Goal: Transaction & Acquisition: Book appointment/travel/reservation

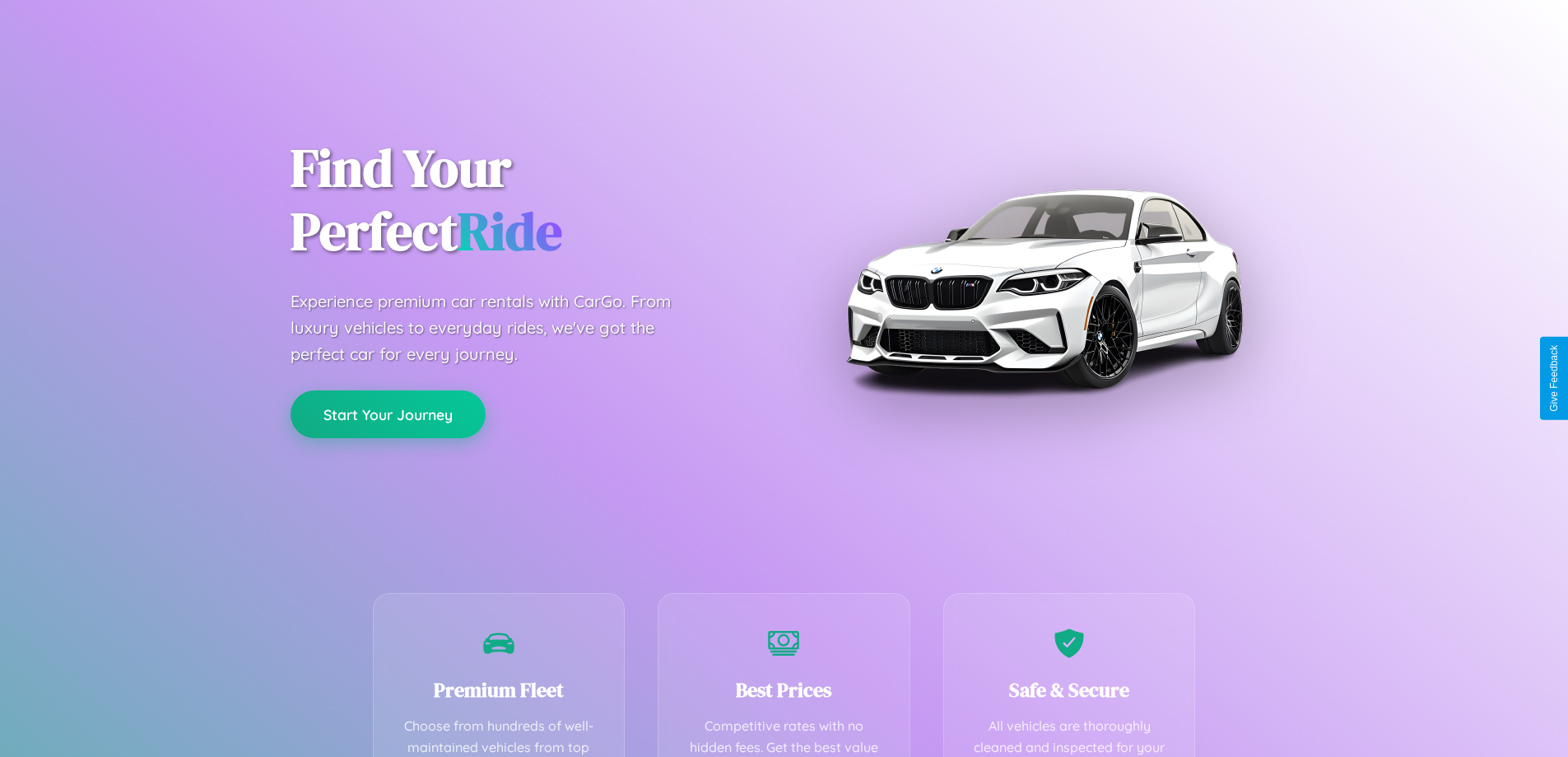
click at [387, 415] on button "Start Your Journey" at bounding box center [387, 414] width 195 height 48
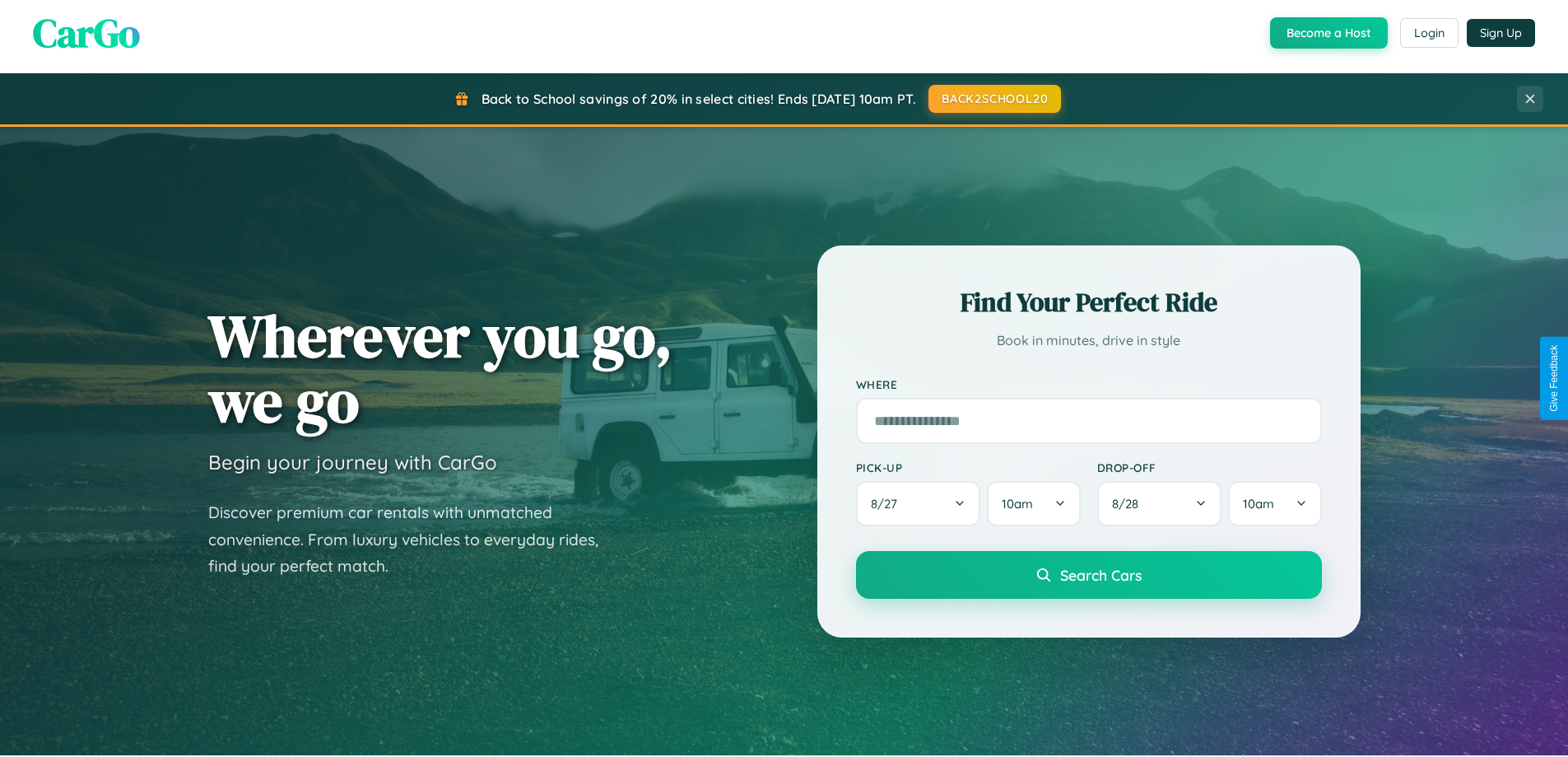
scroll to position [710, 0]
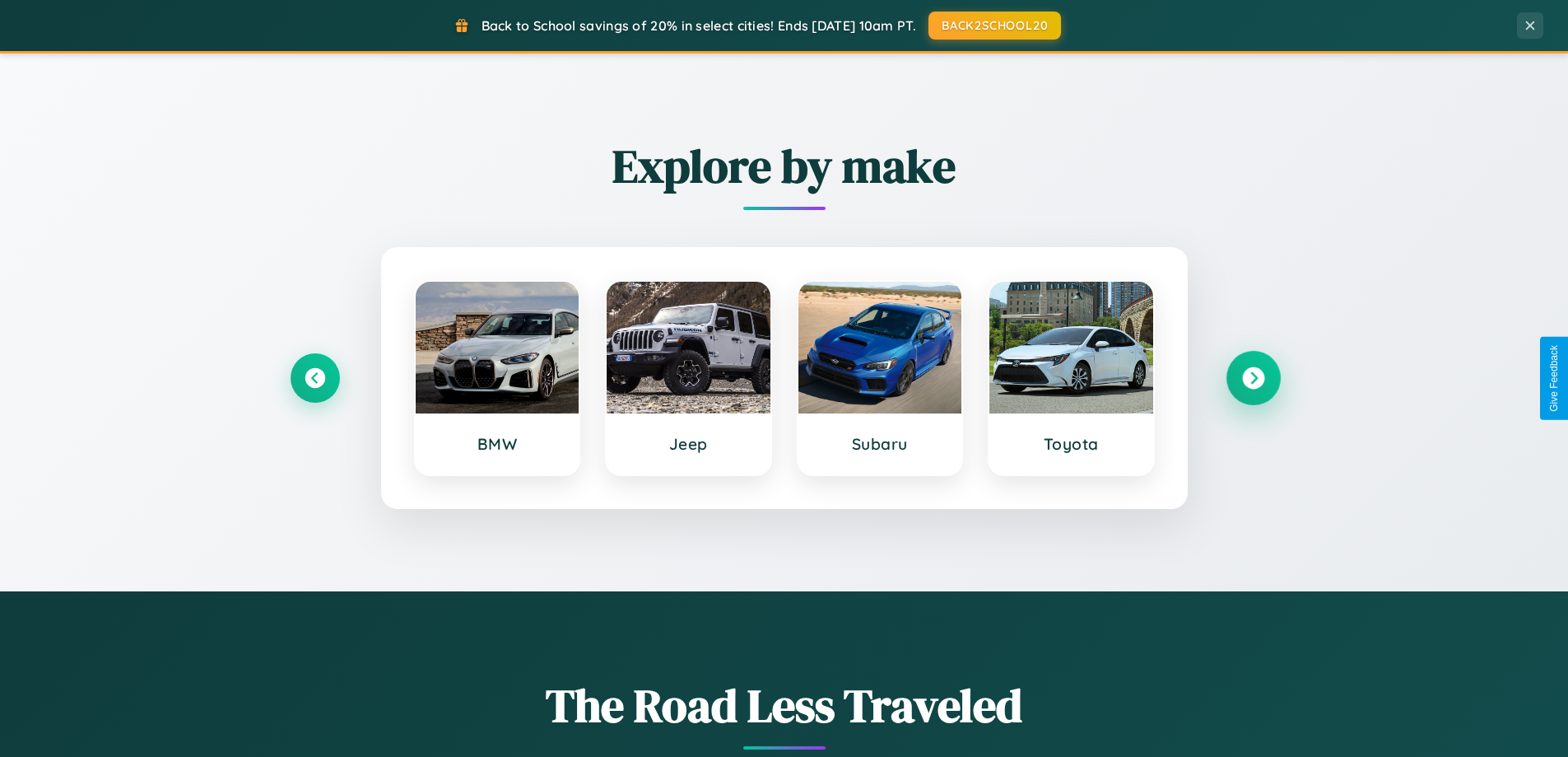
click at [1253, 378] on icon at bounding box center [1253, 378] width 22 height 22
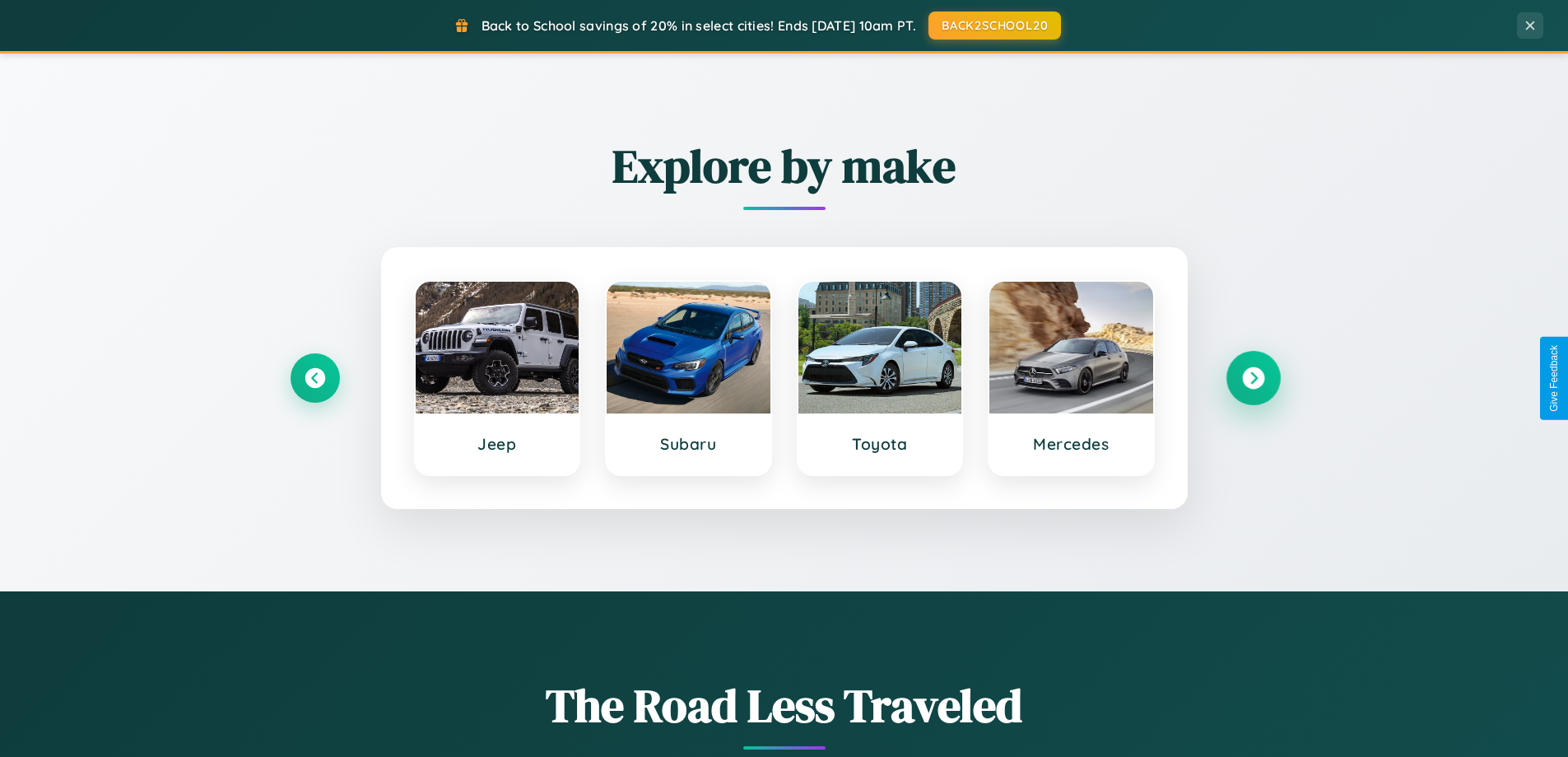
click at [1253, 378] on icon at bounding box center [1253, 378] width 22 height 22
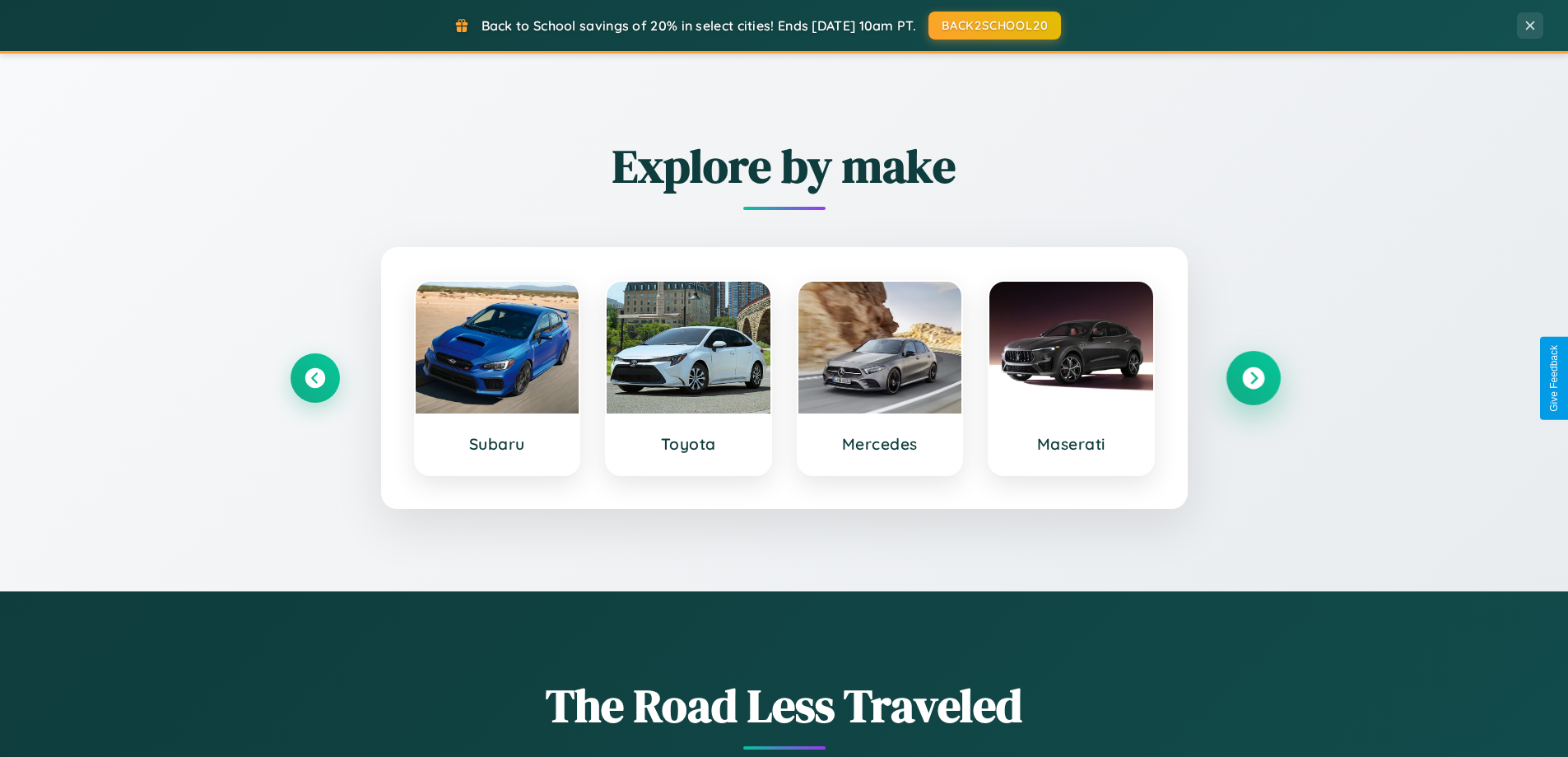
click at [1253, 378] on icon at bounding box center [1253, 378] width 22 height 22
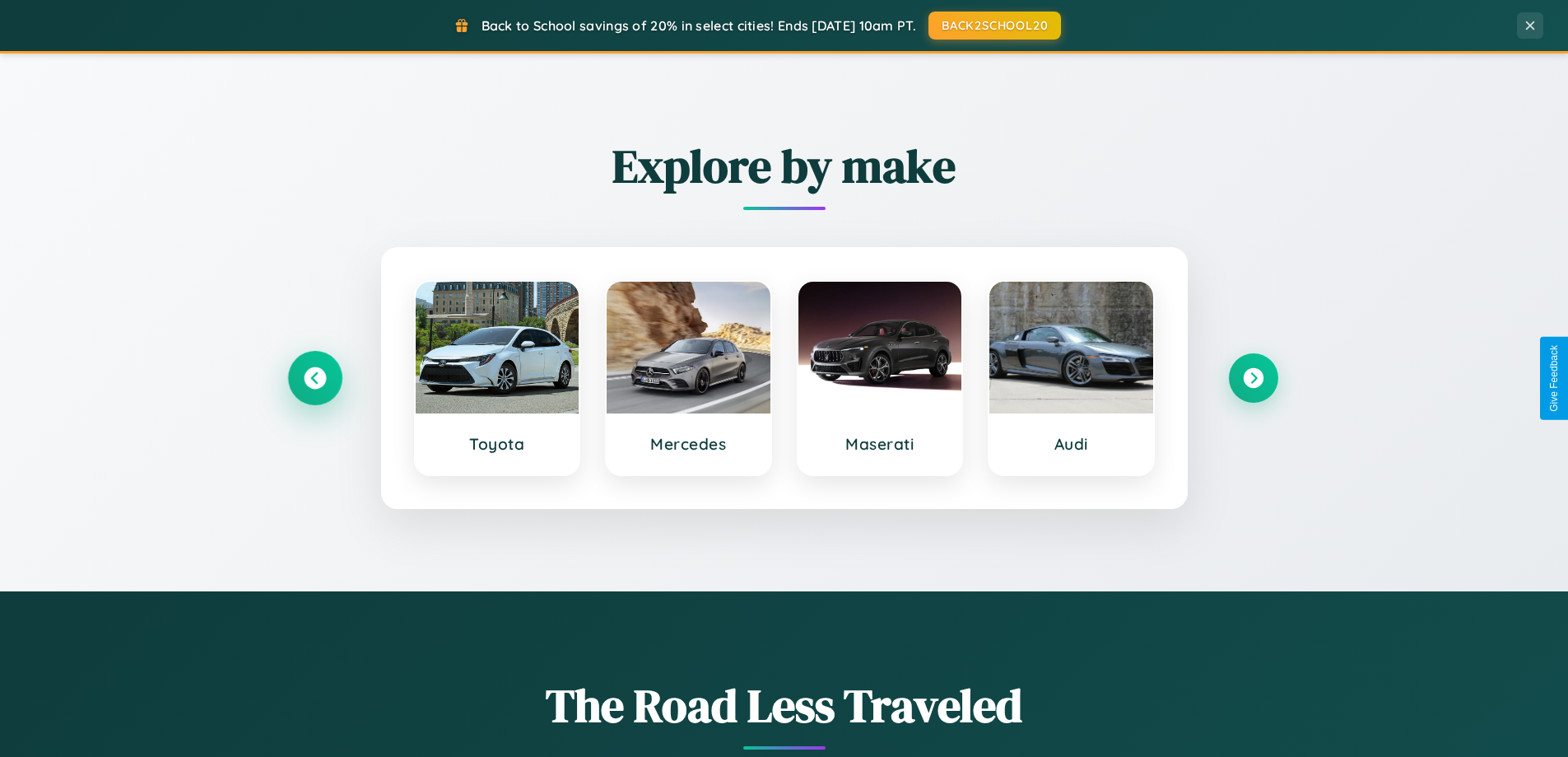
click at [314, 378] on icon at bounding box center [315, 378] width 22 height 22
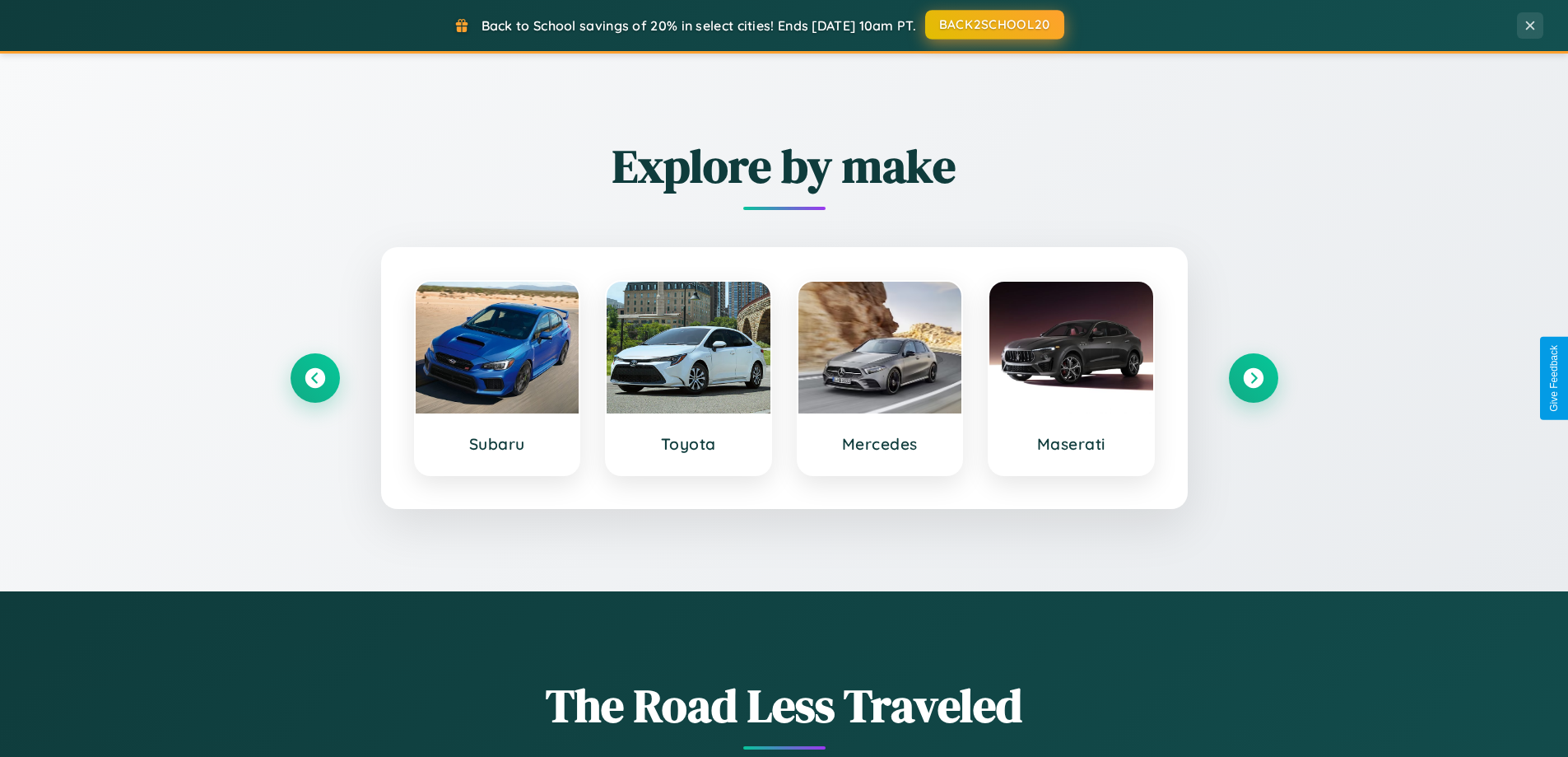
click at [994, 25] on button "BACK2SCHOOL20" at bounding box center [995, 25] width 139 height 29
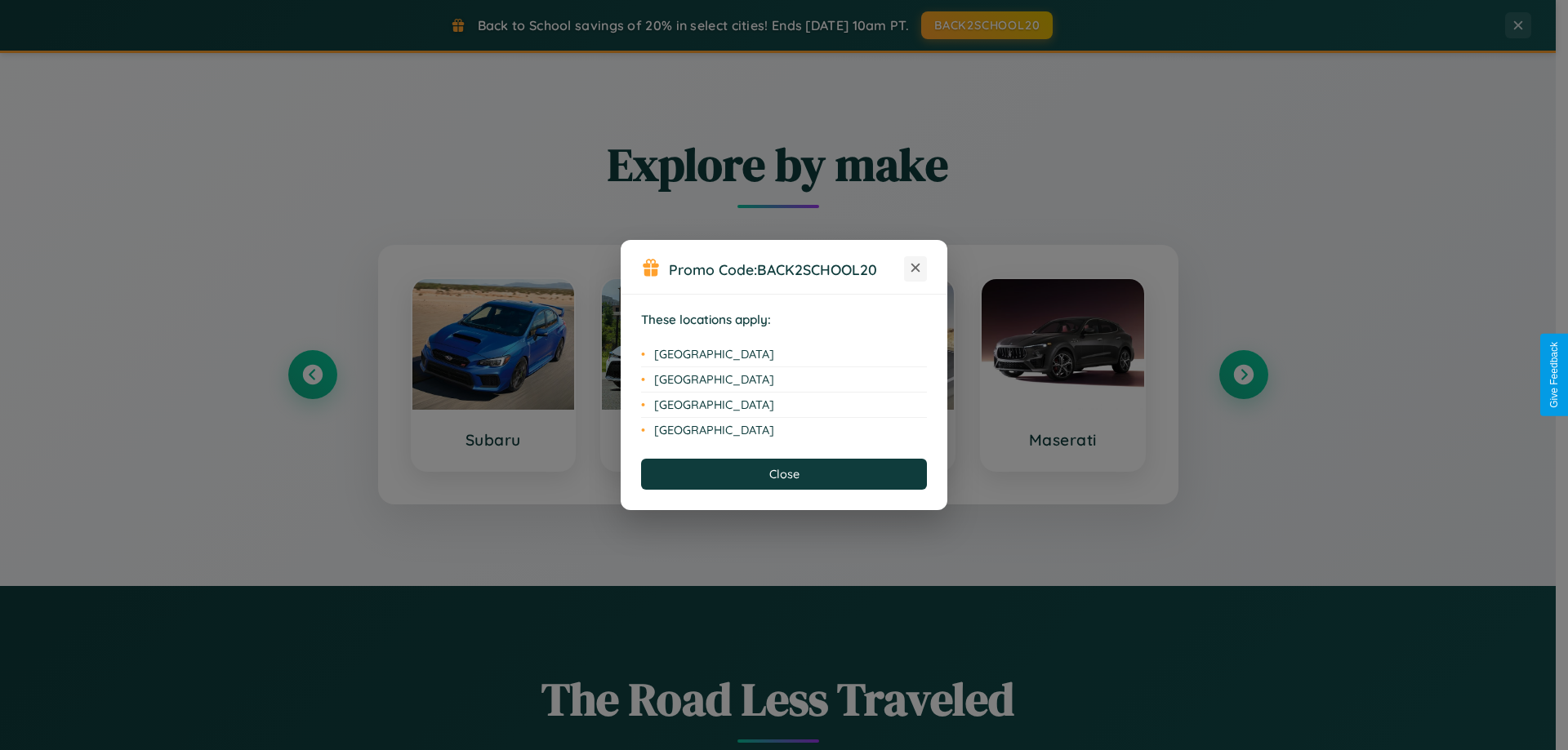
click at [916, 269] on icon at bounding box center [916, 268] width 9 height 9
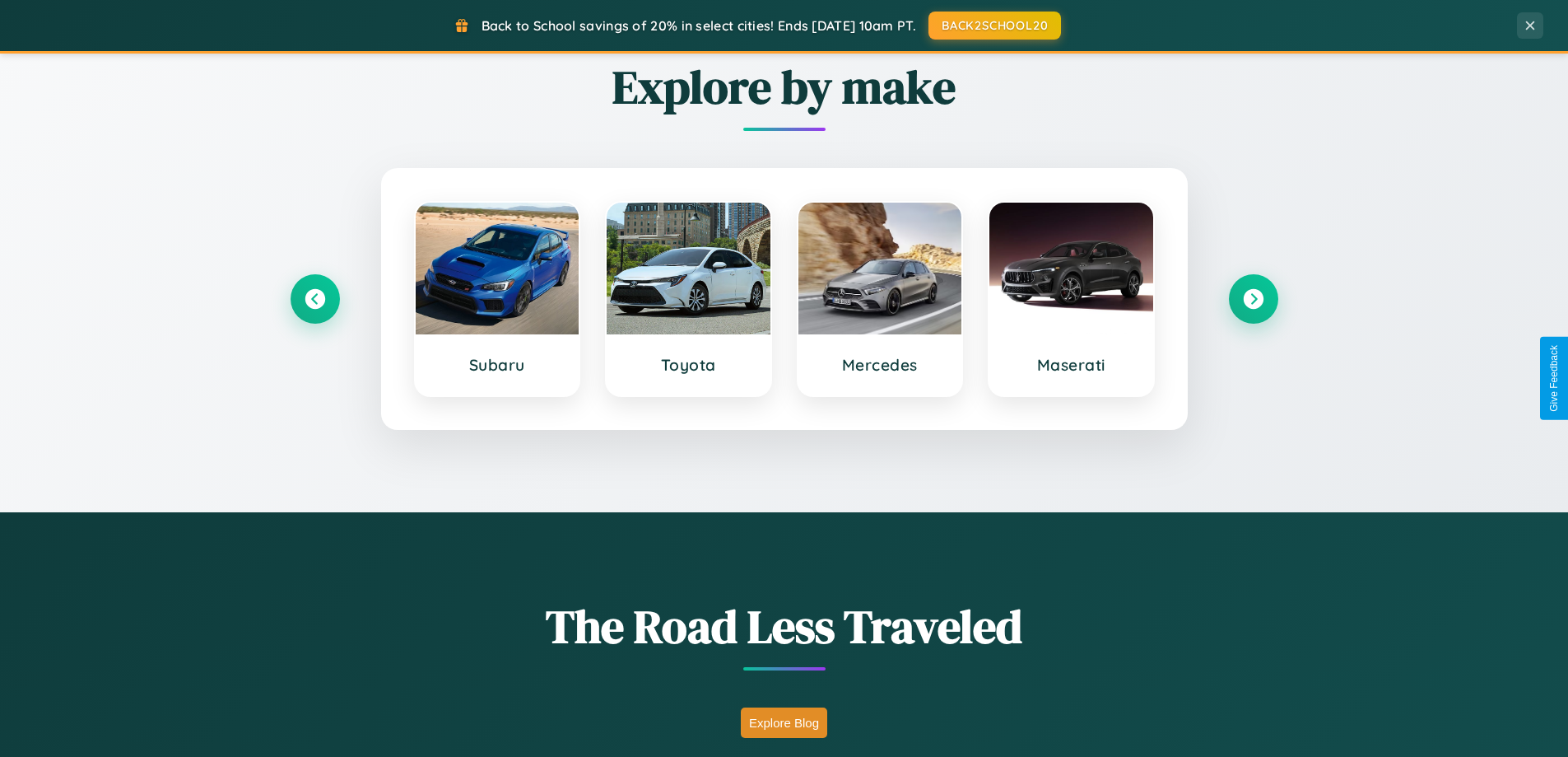
scroll to position [2647, 0]
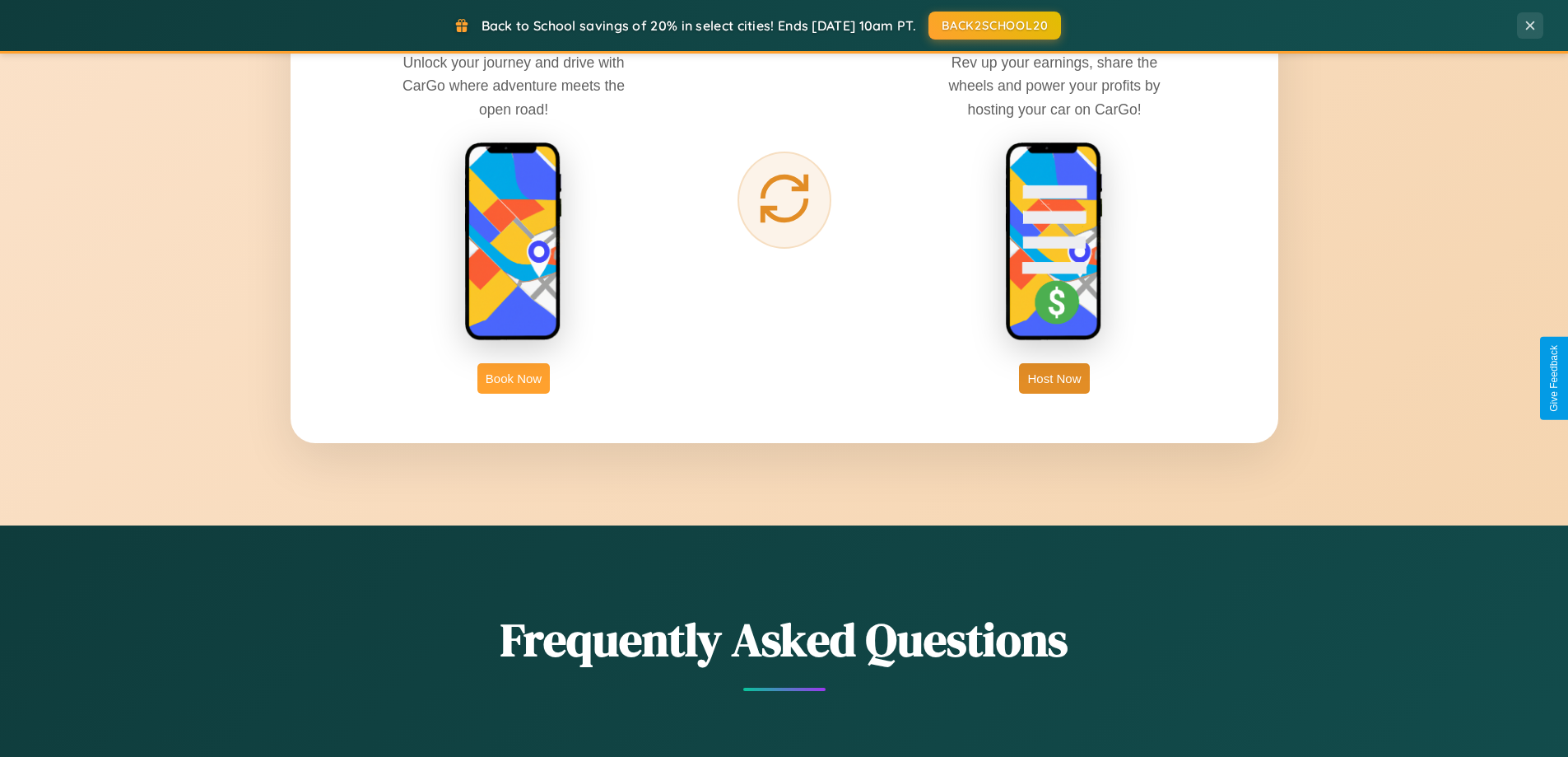
click at [514, 378] on button "Book Now" at bounding box center [513, 378] width 72 height 30
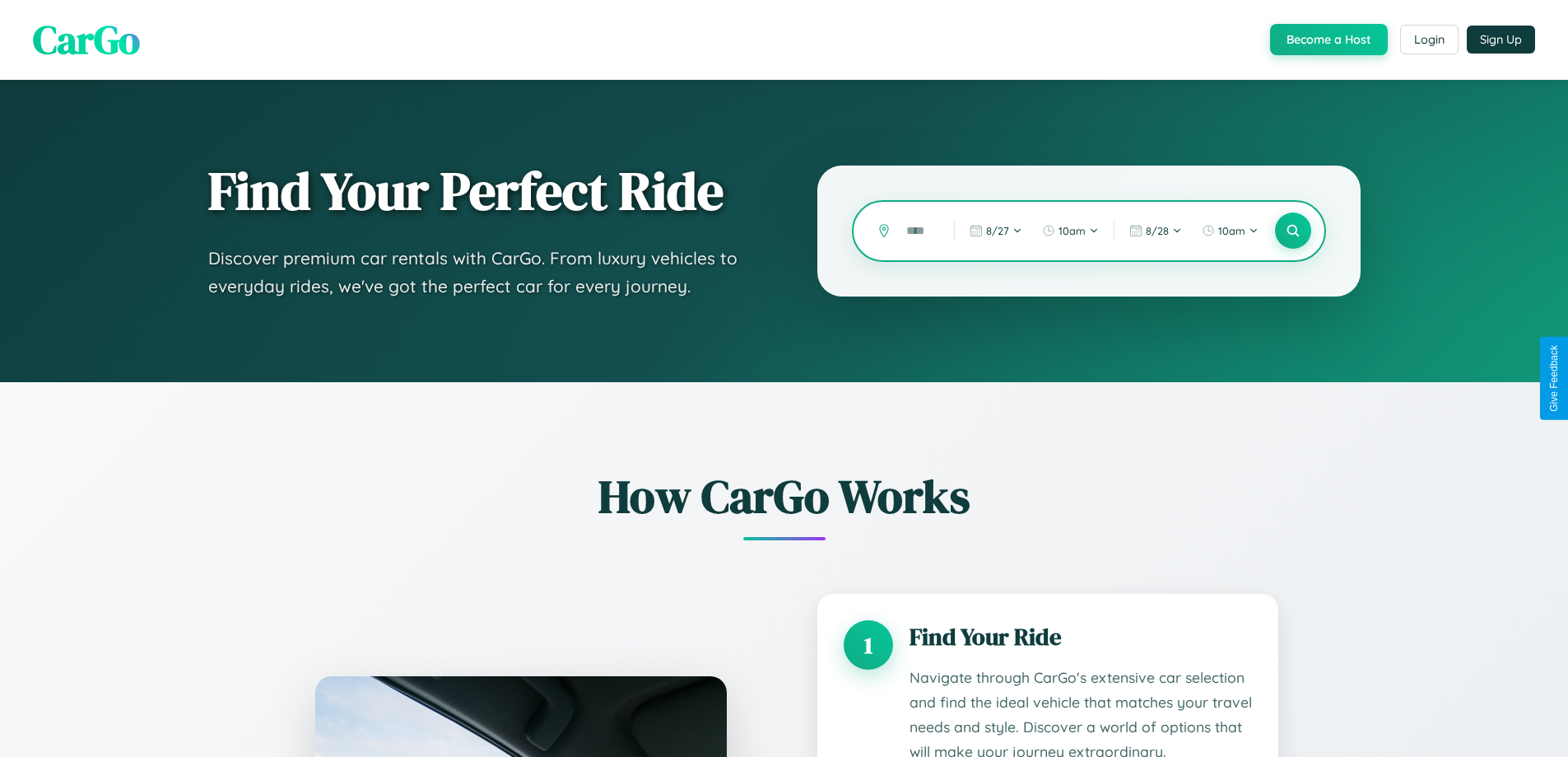
click at [918, 231] on input "text" at bounding box center [918, 230] width 39 height 28
type input "*"
click at [1292, 231] on icon at bounding box center [1292, 231] width 16 height 16
